Goal: Task Accomplishment & Management: Manage account settings

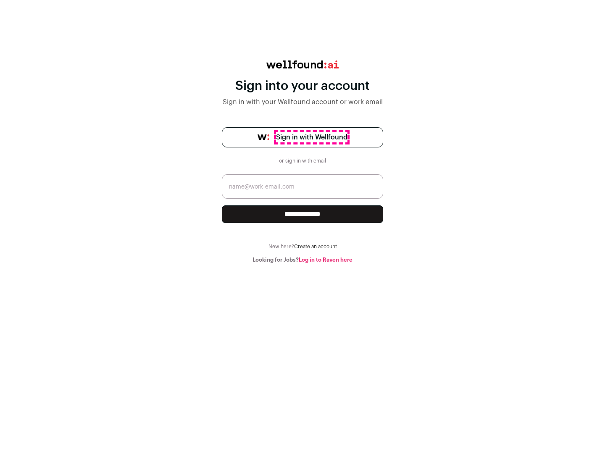
click at [311, 137] on span "Sign in with Wellfound" at bounding box center [311, 137] width 71 height 10
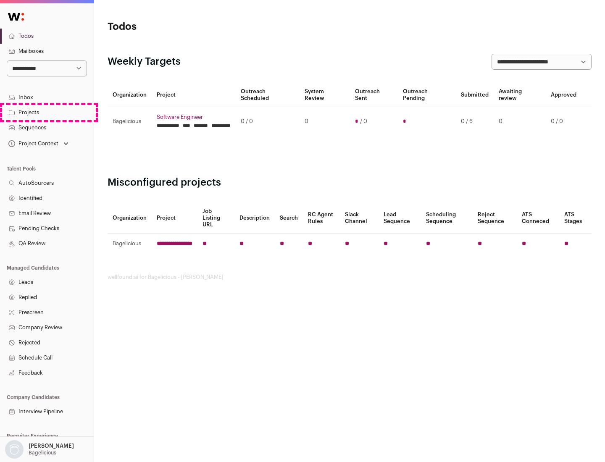
click at [47, 112] on link "Projects" at bounding box center [47, 112] width 94 height 15
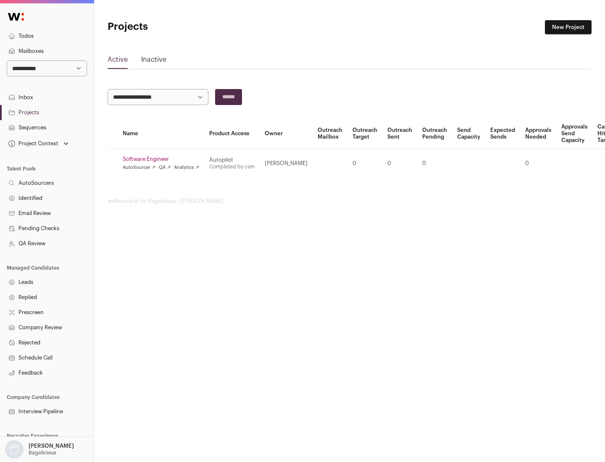
click at [163, 159] on link "Software Engineer" at bounding box center [161, 159] width 76 height 7
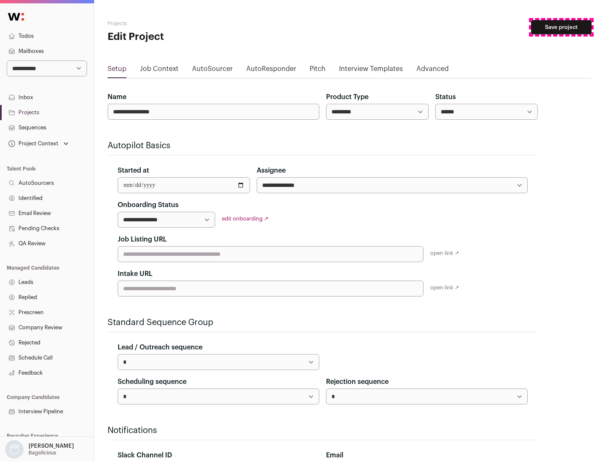
click at [561, 27] on button "Save project" at bounding box center [561, 27] width 60 height 14
